Goal: Task Accomplishment & Management: Manage account settings

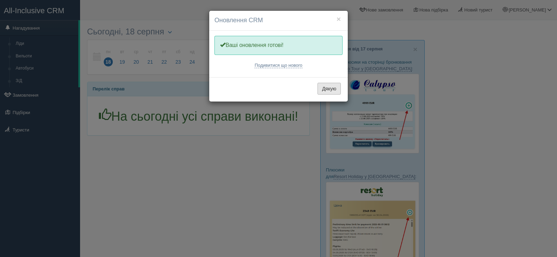
click at [329, 88] on button "Дякую" at bounding box center [328, 89] width 23 height 12
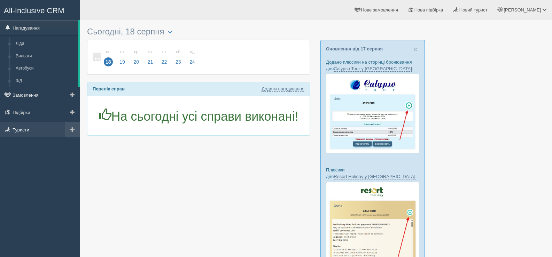
click at [30, 128] on link "Туристи" at bounding box center [40, 129] width 80 height 15
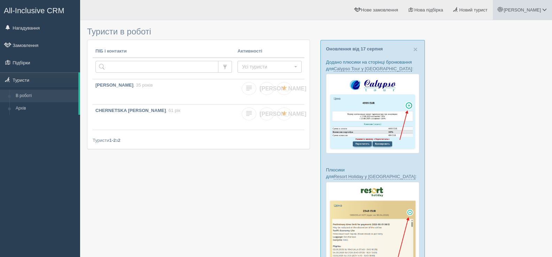
click at [544, 9] on span at bounding box center [544, 9] width 5 height 5
click at [501, 45] on span "Моя аналітика" at bounding box center [505, 45] width 30 height 5
click at [472, 102] on div at bounding box center [316, 232] width 458 height 416
click at [464, 136] on div at bounding box center [316, 232] width 458 height 416
click at [295, 65] on button "Усі туристи" at bounding box center [269, 67] width 64 height 12
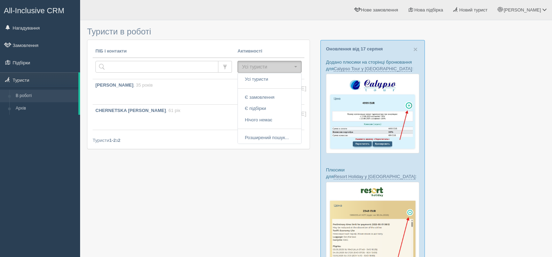
click at [295, 65] on button "Усі туристи" at bounding box center [269, 67] width 64 height 12
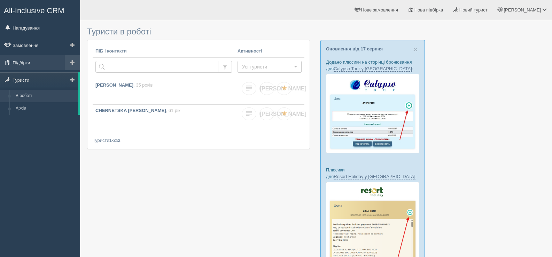
click at [42, 64] on link "Підбірки" at bounding box center [40, 62] width 80 height 15
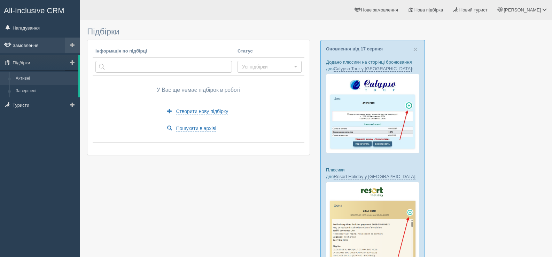
click at [46, 45] on link "Замовлення" at bounding box center [40, 45] width 80 height 15
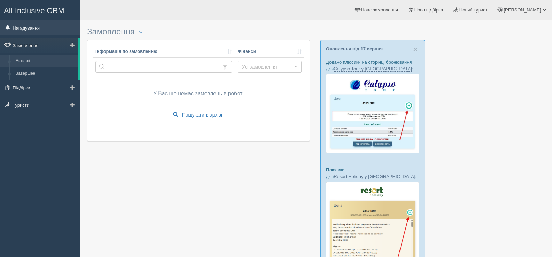
click at [49, 24] on link "Нагадування" at bounding box center [40, 27] width 80 height 15
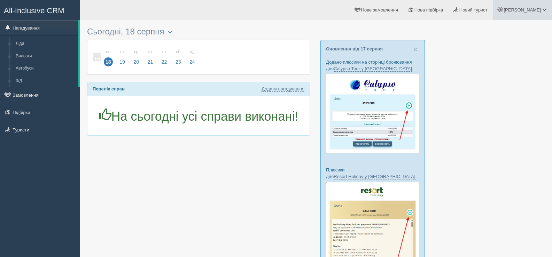
click at [538, 11] on span "[PERSON_NAME]" at bounding box center [521, 9] width 37 height 5
click at [503, 29] on span "Мій профіль" at bounding box center [503, 30] width 26 height 5
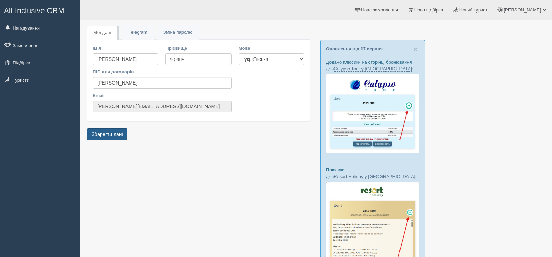
click at [111, 134] on button "Зберегти дані" at bounding box center [107, 134] width 40 height 12
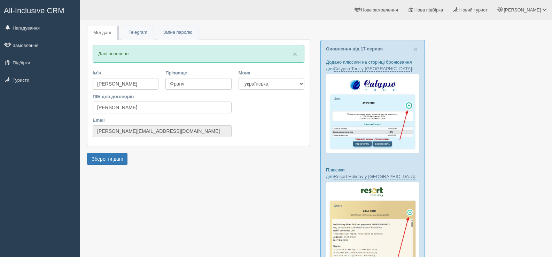
drag, startPoint x: 7, startPoint y: 1, endPoint x: 26, endPoint y: 125, distance: 125.3
click at [26, 125] on div "All-Inclusive CRM Нагадування Замовлення Підбірки" at bounding box center [40, 128] width 80 height 257
click at [490, 141] on div at bounding box center [316, 232] width 458 height 416
